Goal: Transaction & Acquisition: Book appointment/travel/reservation

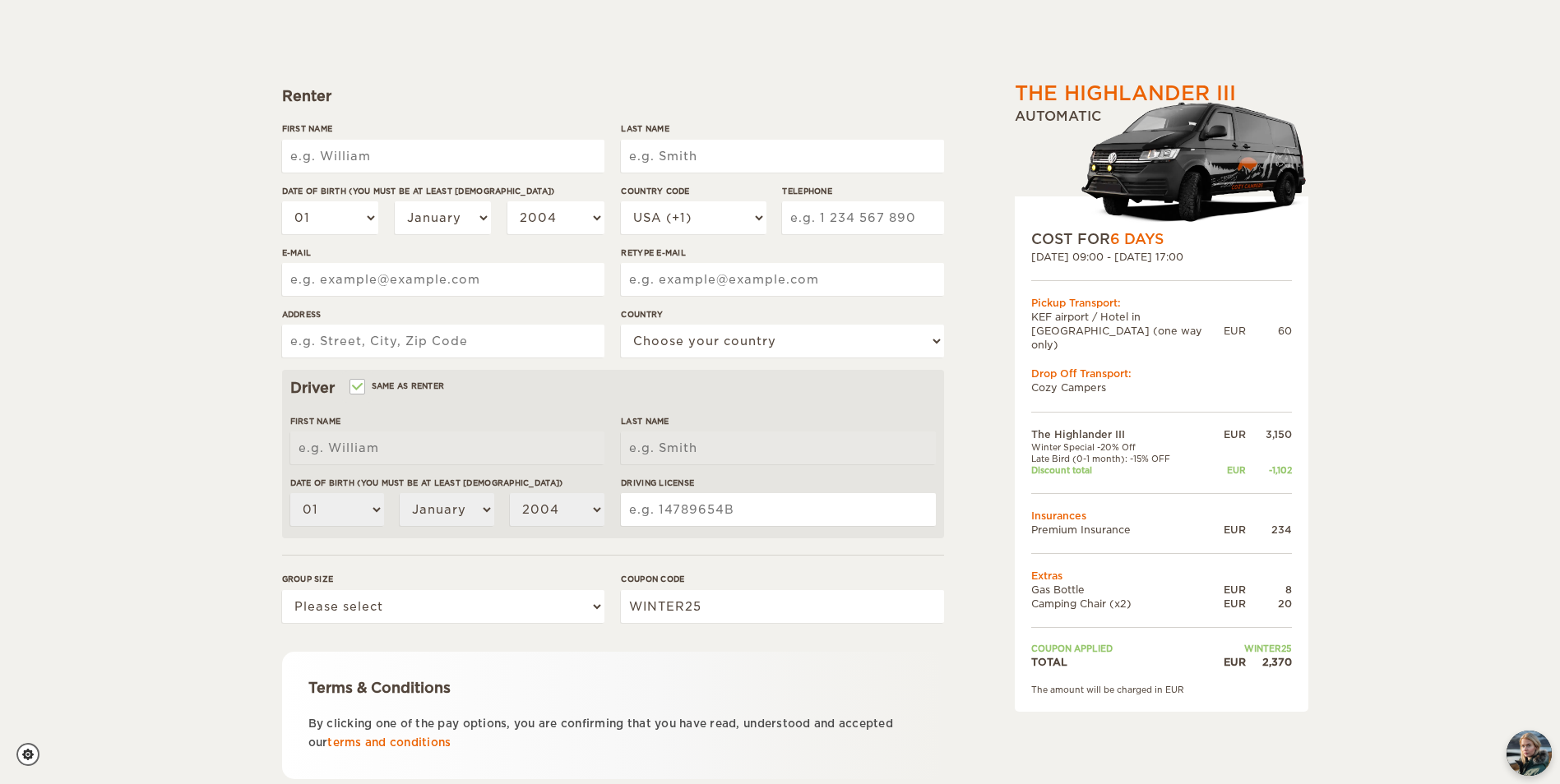
scroll to position [285, 0]
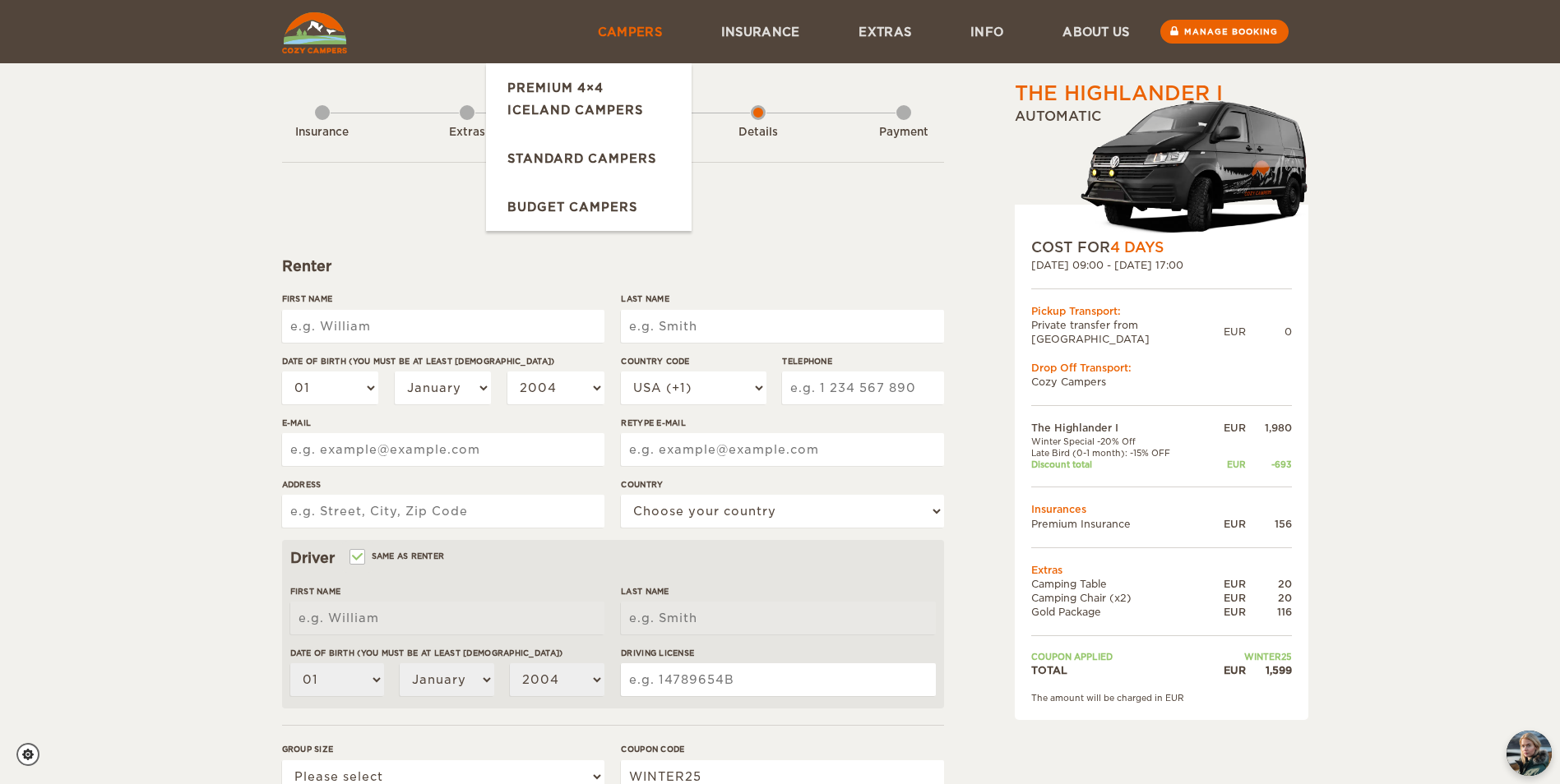
click at [636, 24] on link "Campers" at bounding box center [630, 32] width 123 height 63
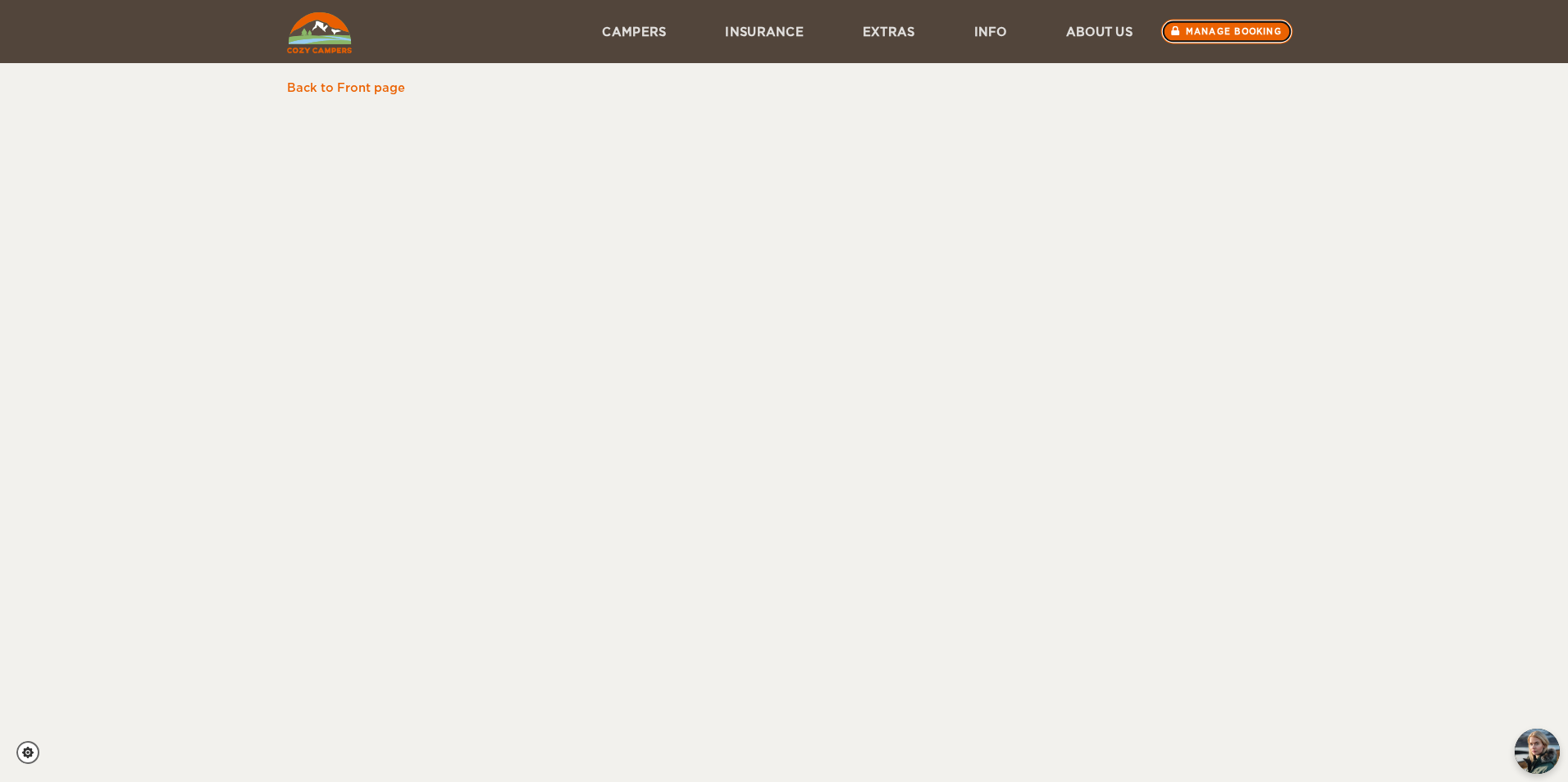
click at [1196, 37] on link "Manage booking" at bounding box center [1227, 31] width 132 height 25
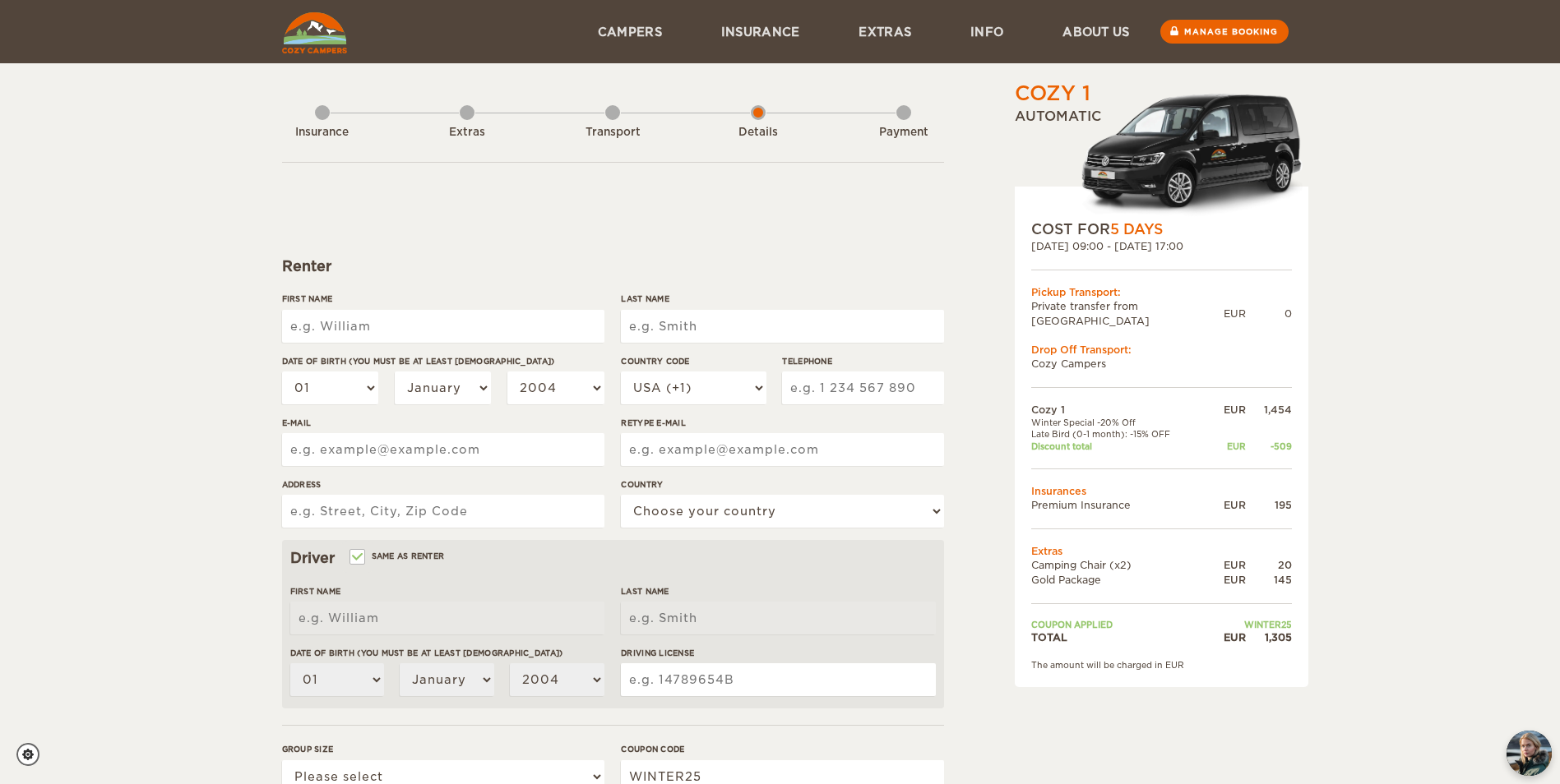
click at [651, 344] on div "Last Name" at bounding box center [781, 323] width 322 height 62
